Goal: Information Seeking & Learning: Understand process/instructions

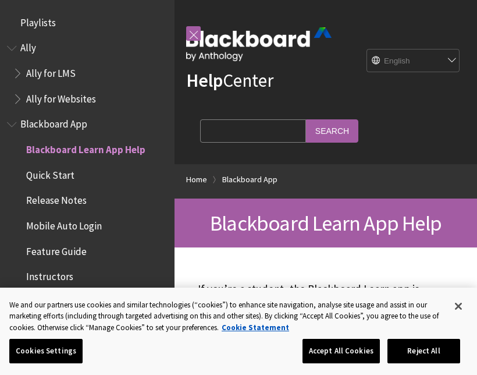
scroll to position [120, 0]
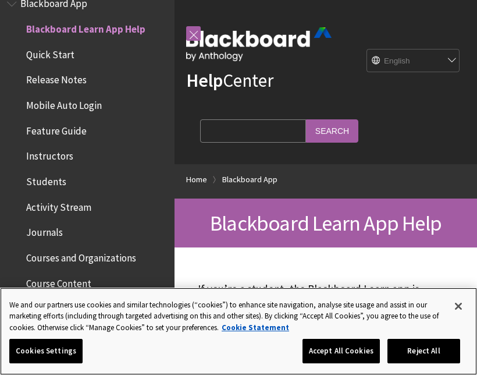
click at [361, 351] on button "Accept All Cookies" at bounding box center [341, 351] width 77 height 24
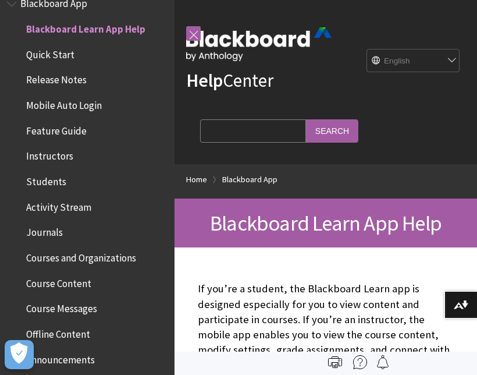
click at [251, 135] on input "Search Query" at bounding box center [253, 130] width 106 height 23
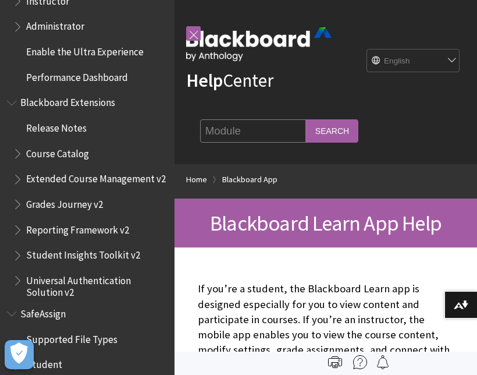
scroll to position [1178, 0]
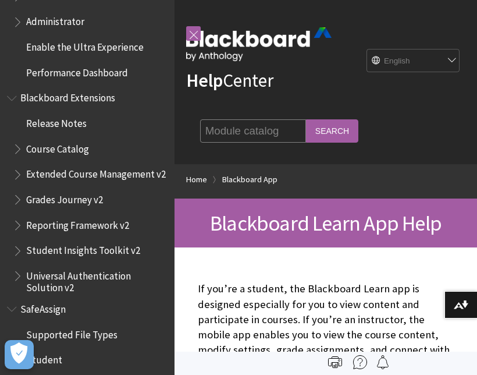
type input "Module catalog"
click at [306, 130] on input "Search" at bounding box center [332, 130] width 52 height 23
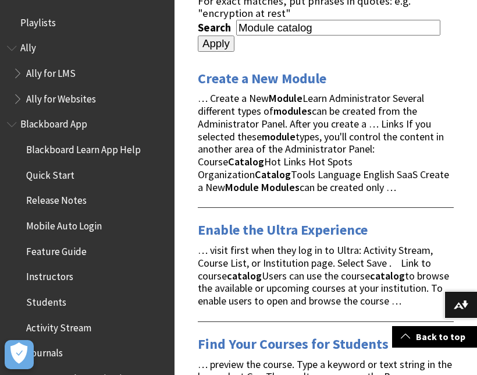
scroll to position [185, 0]
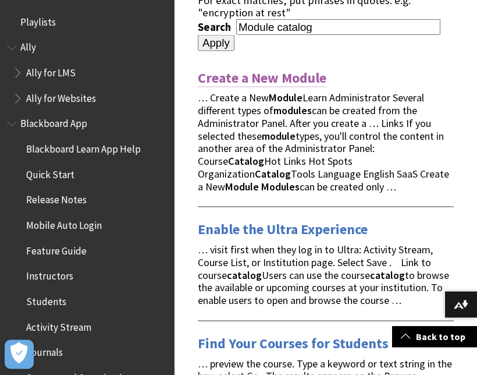
click at [275, 69] on link "Create a New Module" at bounding box center [262, 78] width 129 height 19
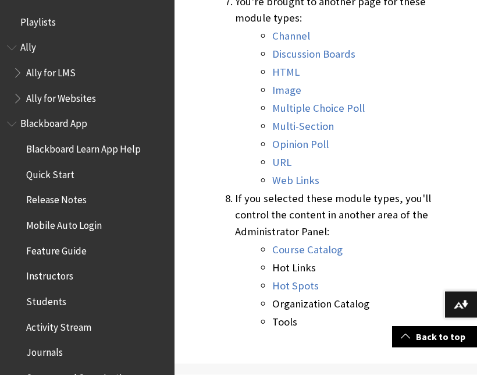
scroll to position [711, 0]
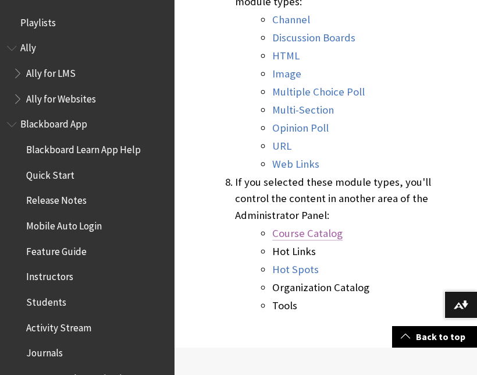
click at [295, 226] on link "Course Catalog" at bounding box center [307, 233] width 70 height 14
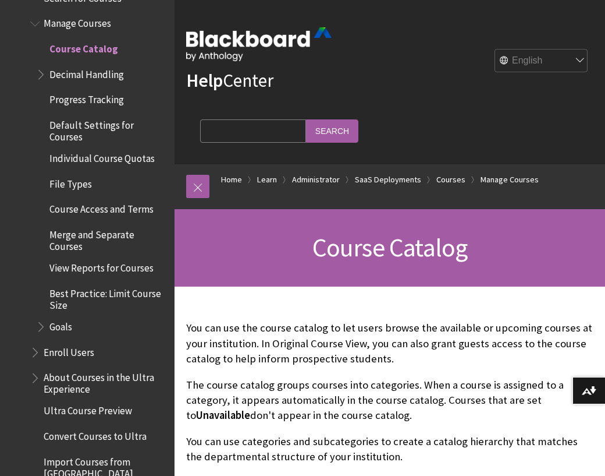
click at [306, 119] on input "Search Query" at bounding box center [253, 130] width 106 height 23
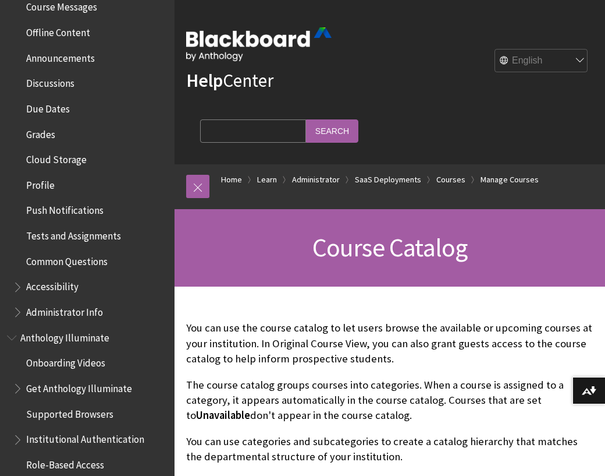
scroll to position [422, 0]
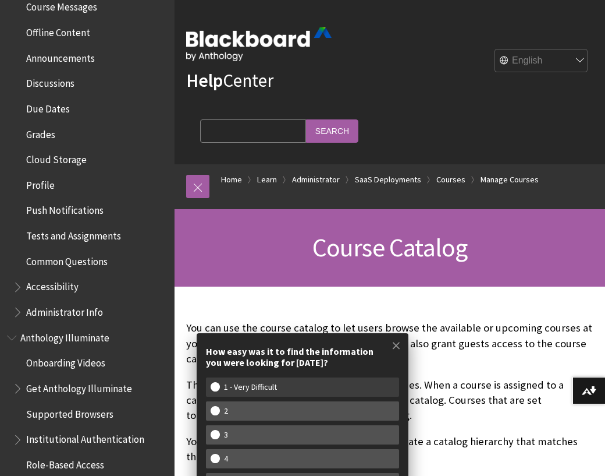
click at [288, 374] on w-span "1 - Very Difficult" at bounding box center [251, 387] width 80 height 10
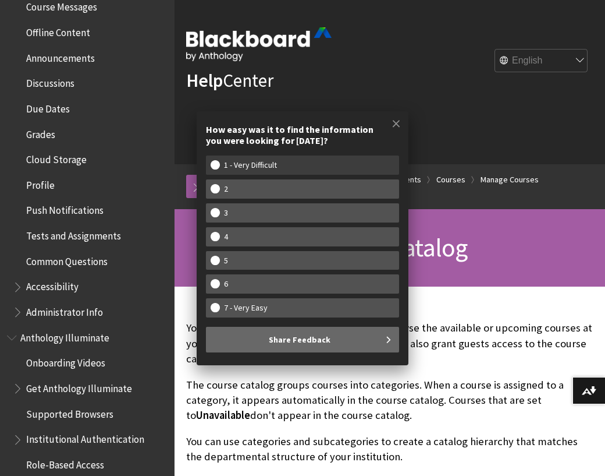
click at [335, 170] on w-span "1 - Very Difficult" at bounding box center [303, 165] width 184 height 10
click at [220, 169] on input "1 - Very Difficult" at bounding box center [215, 164] width 9 height 9
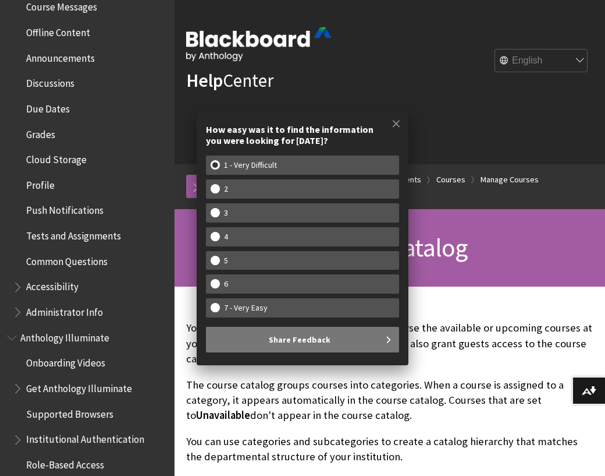
click at [342, 336] on button "Share Feedback" at bounding box center [302, 339] width 193 height 26
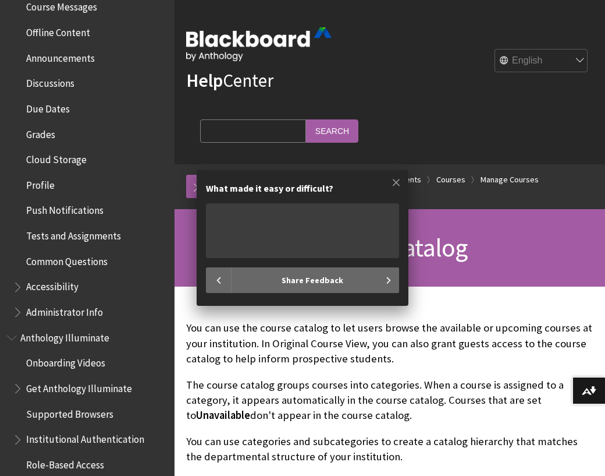
click at [395, 182] on span at bounding box center [396, 182] width 24 height 24
radio input "false"
